Goal: Find contact information: Find contact information

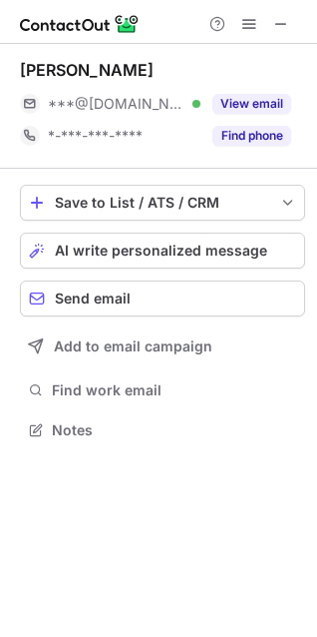
scroll to position [415, 317]
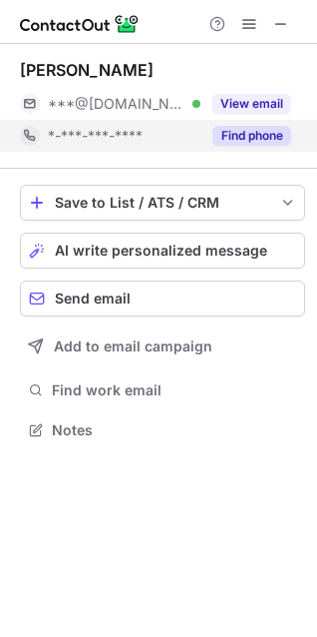
click at [265, 139] on button "Find phone" at bounding box center [252, 136] width 79 height 20
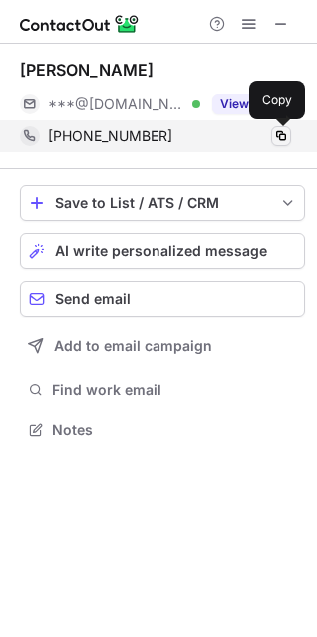
click at [282, 136] on span at bounding box center [282, 136] width 16 height 16
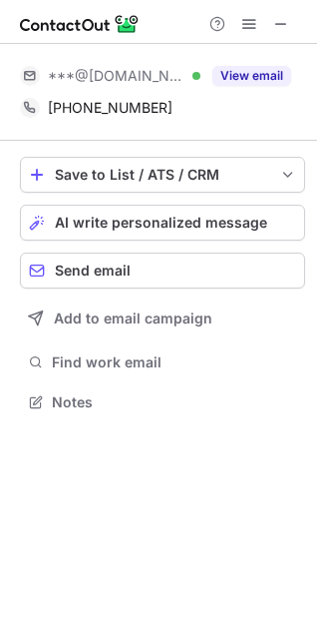
scroll to position [9, 9]
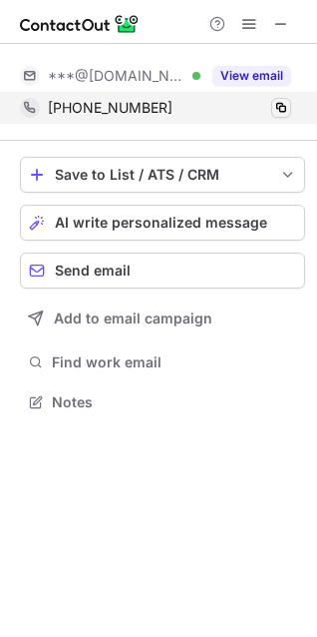
click at [293, 104] on div "[PHONE_NUMBER] Copy" at bounding box center [163, 108] width 286 height 32
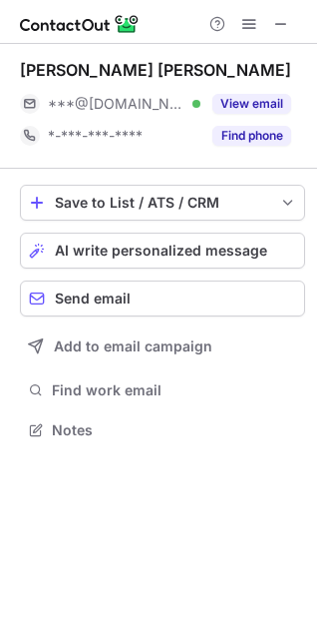
scroll to position [415, 317]
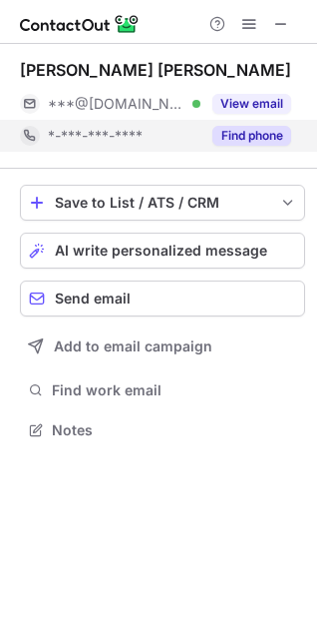
click at [253, 130] on button "Find phone" at bounding box center [252, 136] width 79 height 20
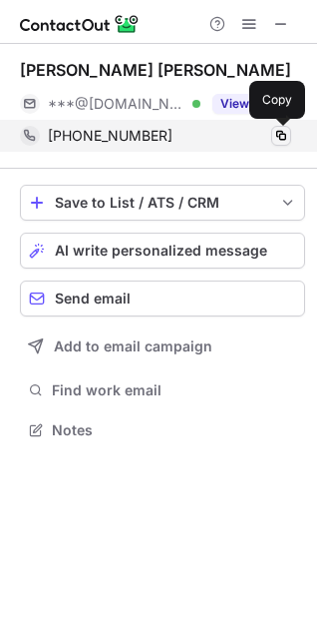
click at [279, 140] on span at bounding box center [282, 136] width 16 height 16
click at [285, 134] on span at bounding box center [282, 136] width 16 height 16
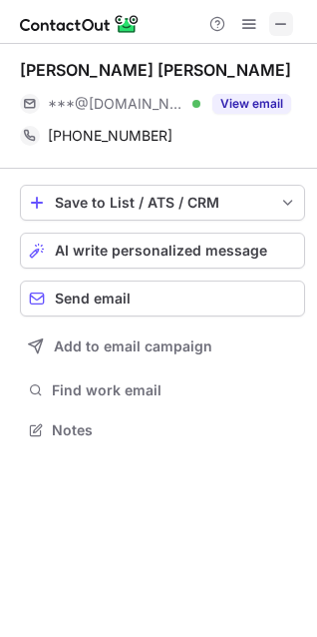
click at [287, 25] on span at bounding box center [282, 24] width 16 height 16
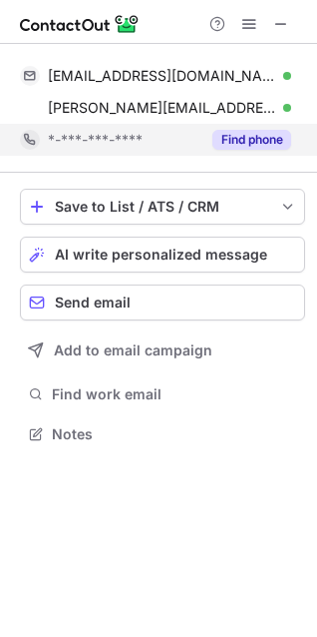
scroll to position [420, 317]
click at [229, 140] on button "Find phone" at bounding box center [252, 140] width 79 height 20
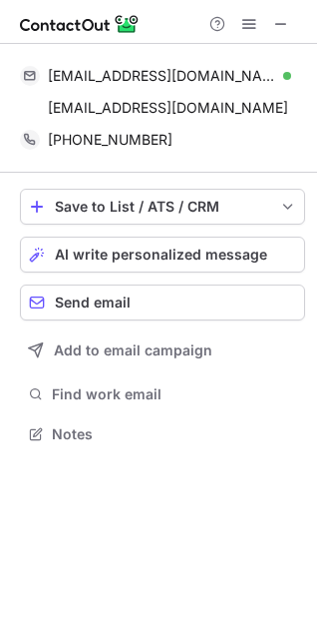
scroll to position [10, 9]
